Goal: Information Seeking & Learning: Learn about a topic

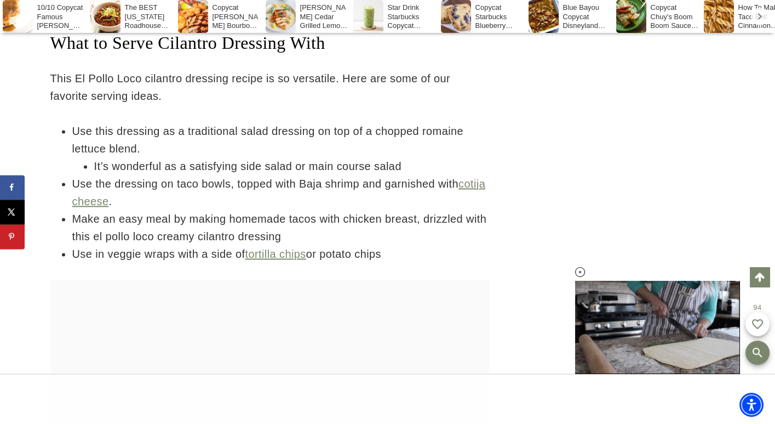
scroll to position [3824, 0]
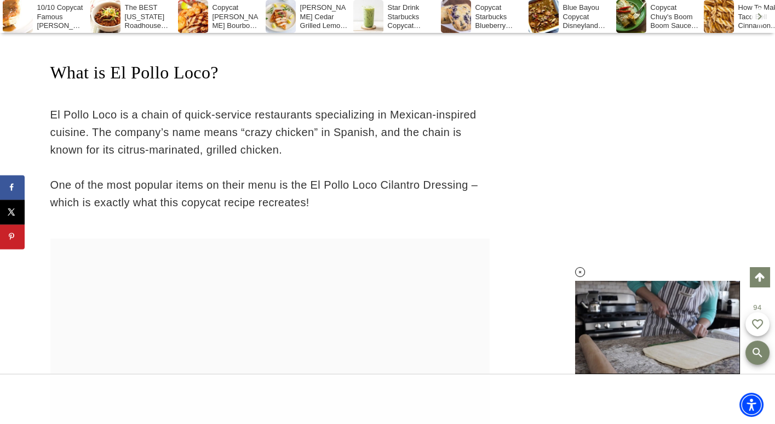
scroll to position [2246, 0]
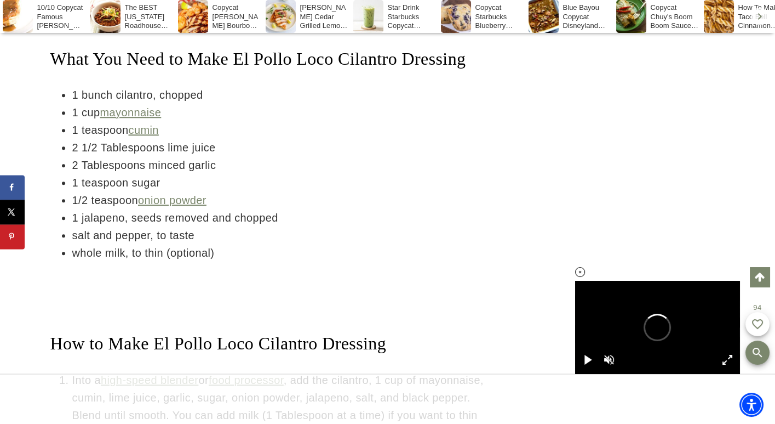
click at [578, 270] on icon at bounding box center [580, 271] width 9 height 9
